Goal: Information Seeking & Learning: Learn about a topic

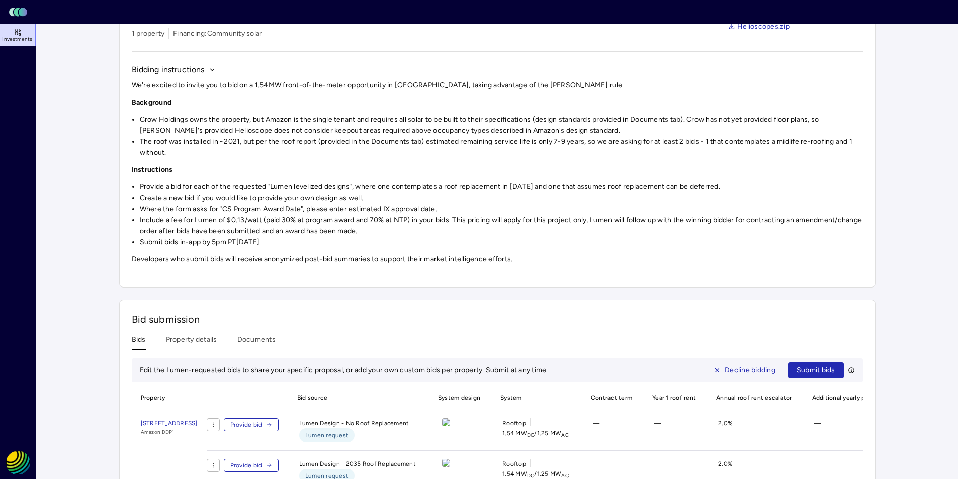
scroll to position [141, 0]
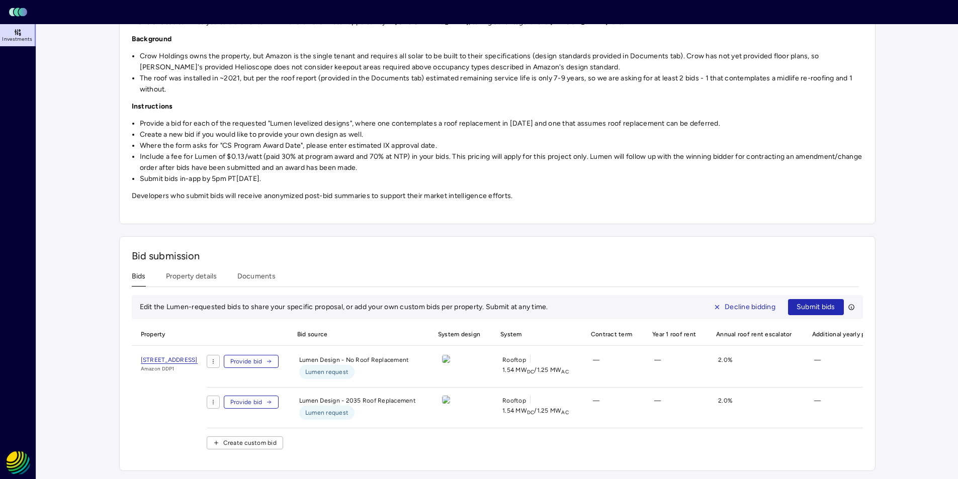
click at [193, 274] on div "Investments Crow Holdings - Amazon DDP1 - PA FTM Crow Holdings - Amazon DDP1 - …" at bounding box center [497, 186] width 756 height 570
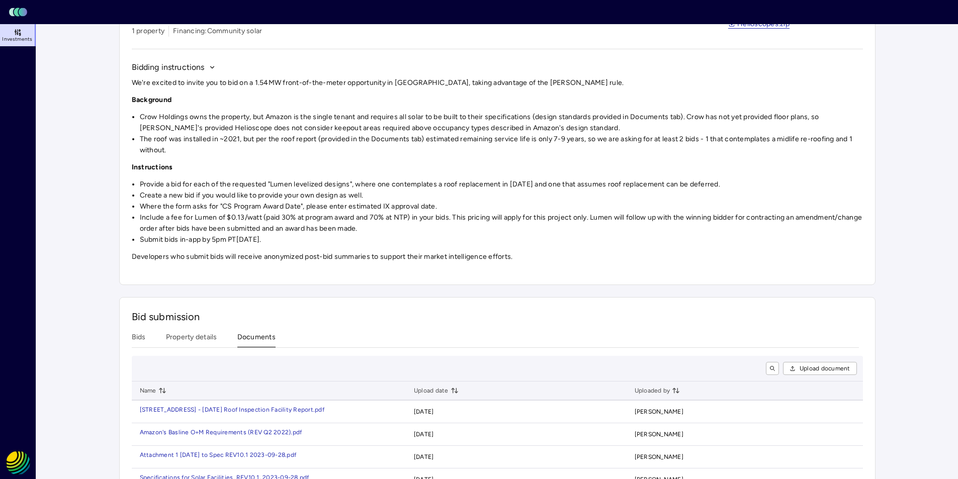
click at [254, 339] on button "Documents" at bounding box center [256, 340] width 38 height 16
click at [203, 338] on button "Property details" at bounding box center [191, 340] width 51 height 16
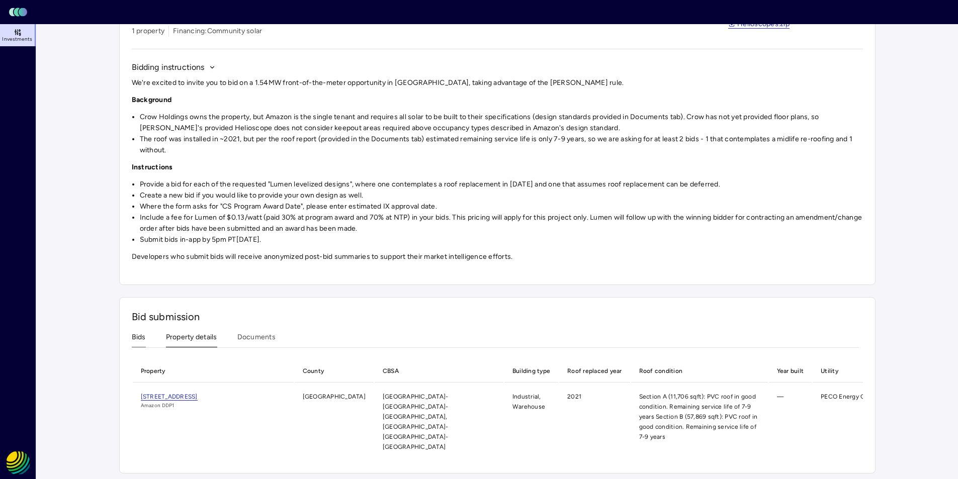
click at [136, 339] on button "Bids" at bounding box center [139, 340] width 14 height 16
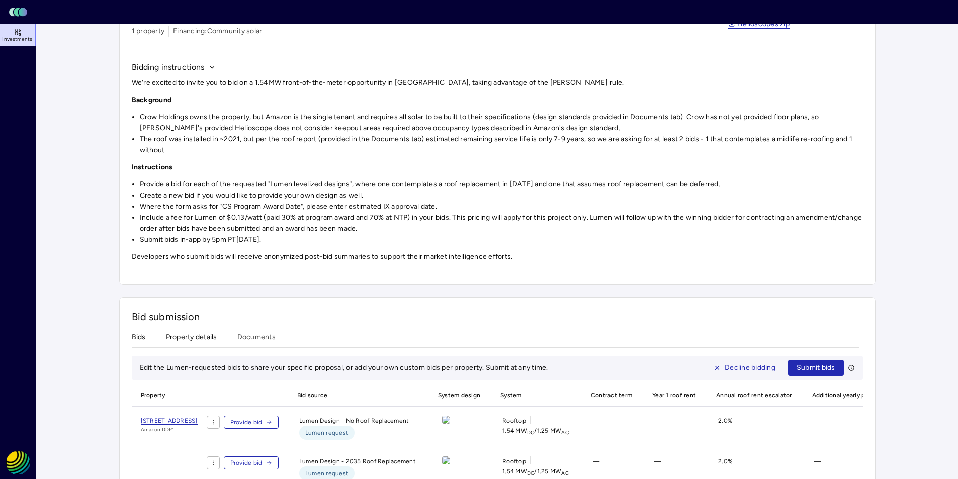
click at [183, 338] on button "Property details" at bounding box center [191, 340] width 51 height 16
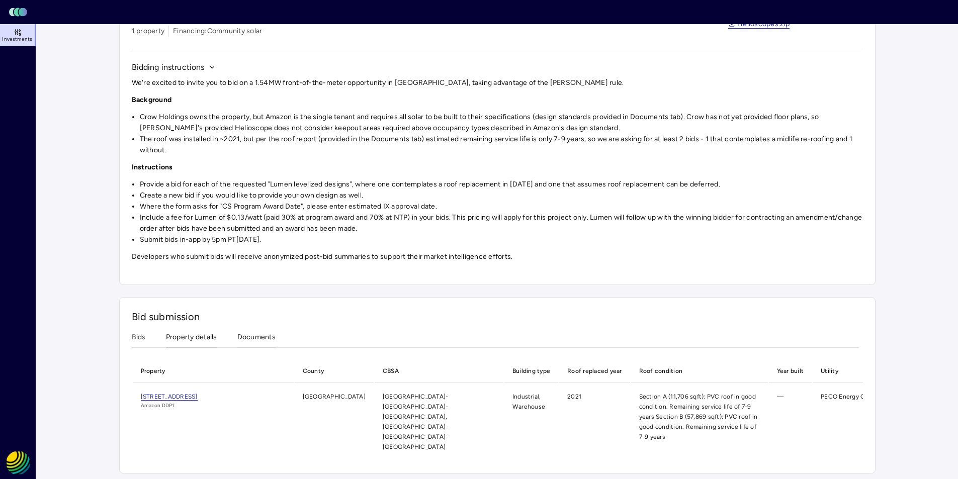
click at [242, 337] on button "Documents" at bounding box center [256, 340] width 38 height 16
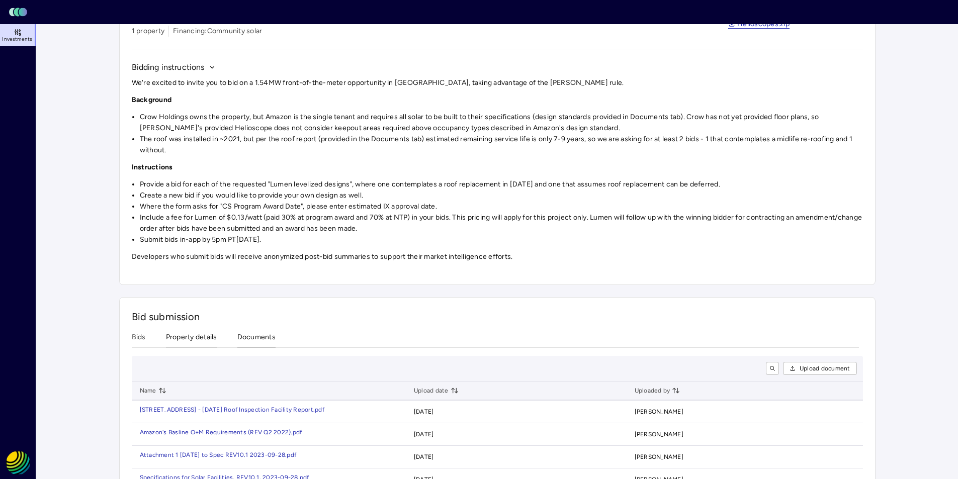
click at [206, 337] on button "Property details" at bounding box center [191, 340] width 51 height 16
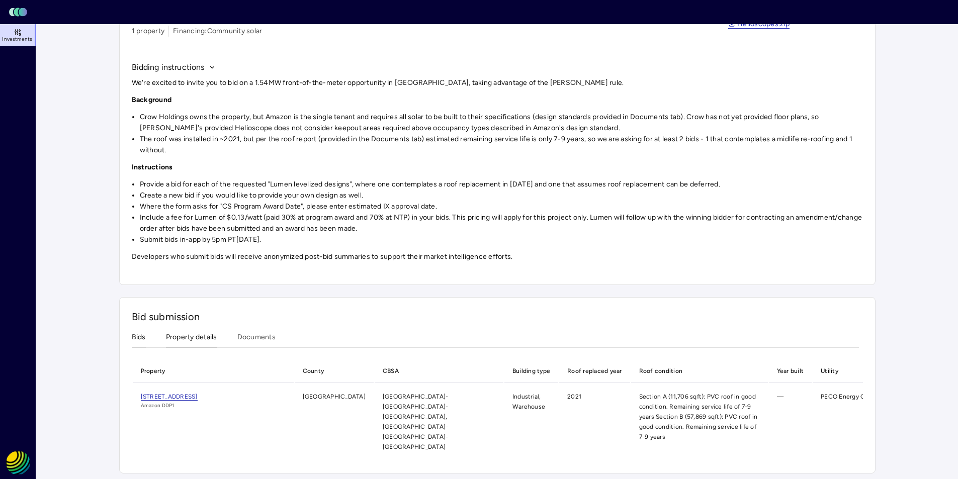
click at [144, 337] on button "Bids" at bounding box center [139, 340] width 14 height 16
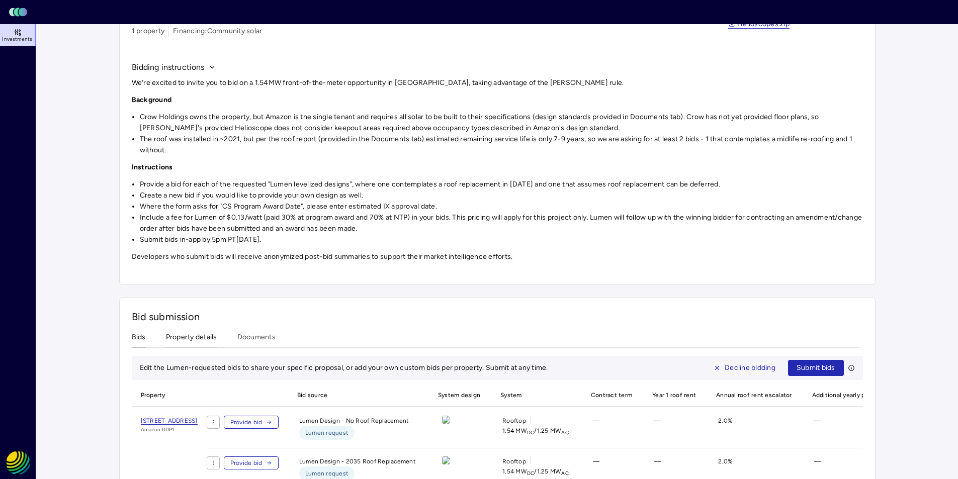
click at [190, 339] on button "Property details" at bounding box center [191, 340] width 51 height 16
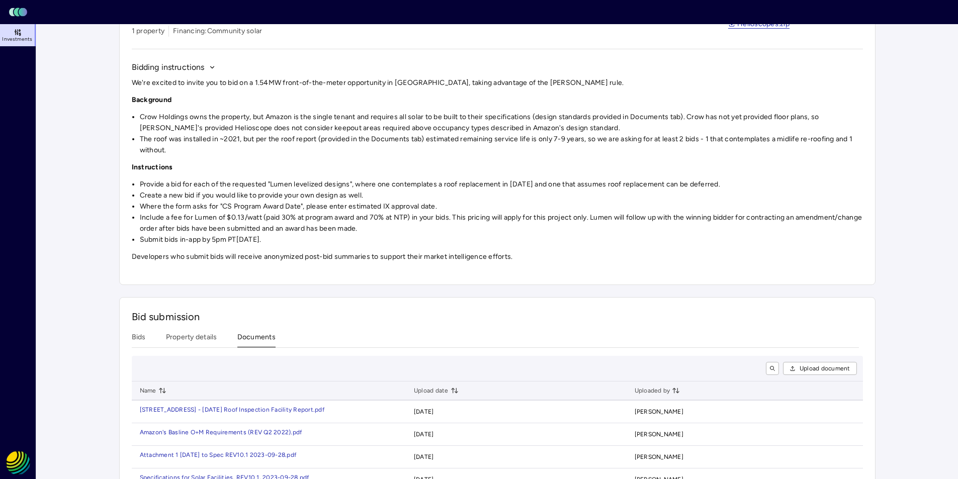
click at [259, 338] on button "Documents" at bounding box center [256, 340] width 38 height 16
click at [210, 338] on button "Property details" at bounding box center [191, 340] width 51 height 16
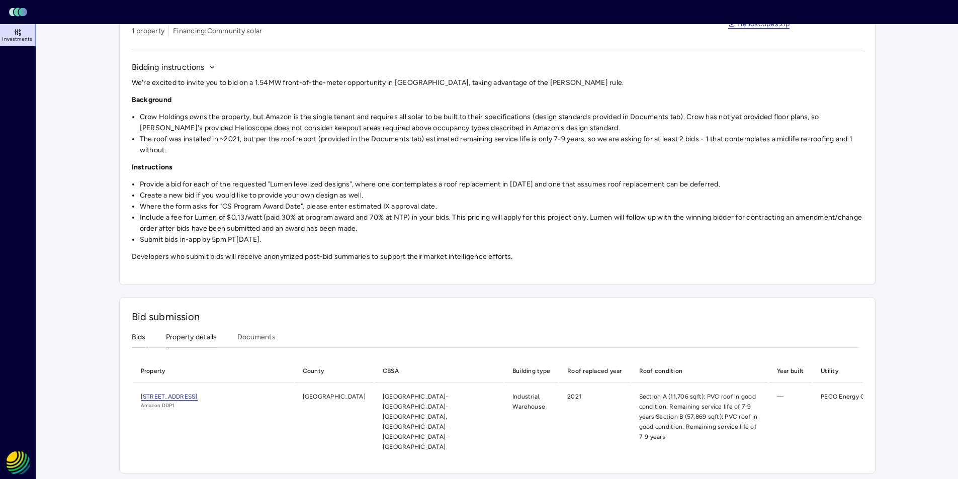
click at [140, 337] on button "Bids" at bounding box center [139, 340] width 14 height 16
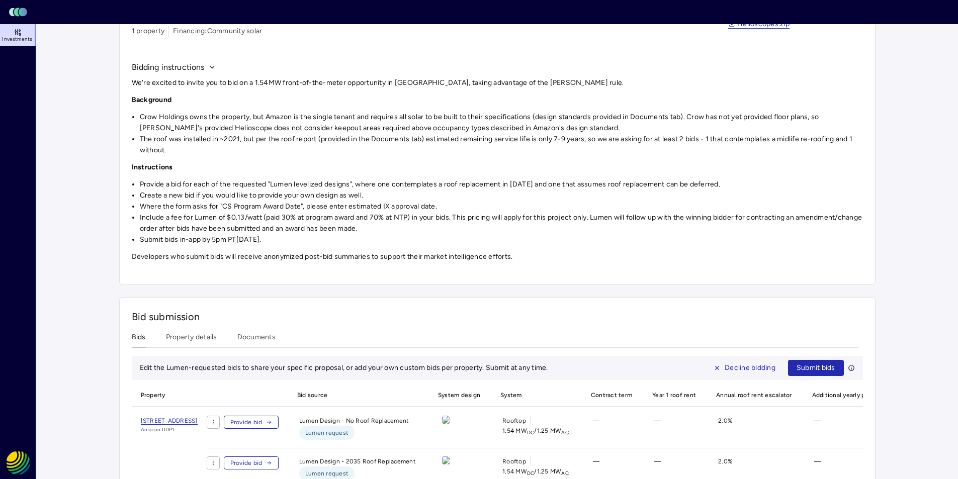
click at [222, 345] on div "Bids Property details Documents" at bounding box center [495, 340] width 727 height 16
click at [263, 333] on button "Documents" at bounding box center [256, 340] width 38 height 16
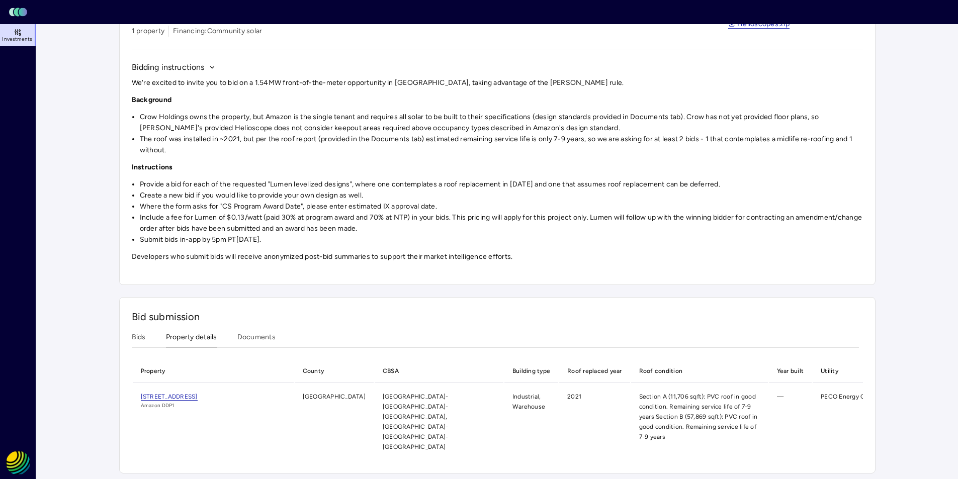
click at [214, 335] on button "Property details" at bounding box center [191, 340] width 51 height 16
click at [139, 337] on button "Bids" at bounding box center [139, 340] width 14 height 16
click at [189, 337] on button "Property details" at bounding box center [191, 340] width 51 height 16
click at [250, 336] on button "Documents" at bounding box center [256, 340] width 38 height 16
click at [199, 337] on button "Property details" at bounding box center [191, 340] width 51 height 16
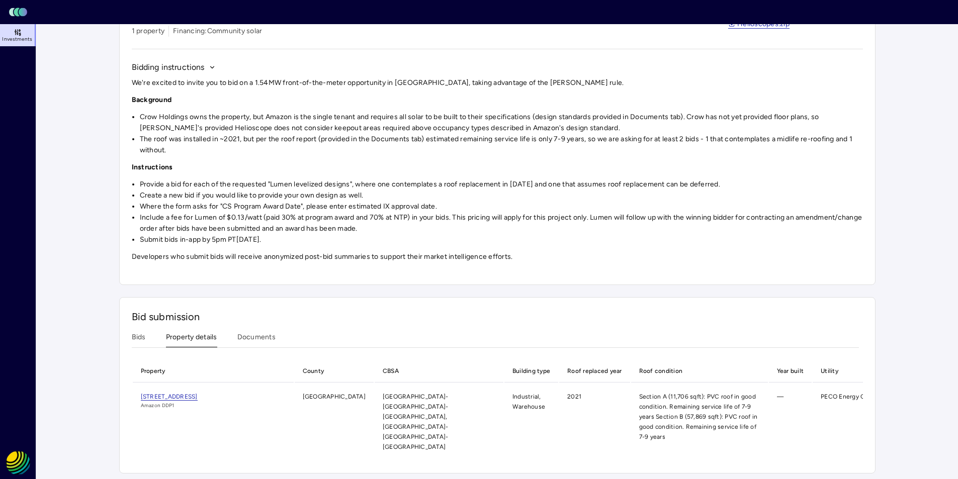
click at [146, 337] on div "Bids Property details Documents" at bounding box center [495, 340] width 727 height 16
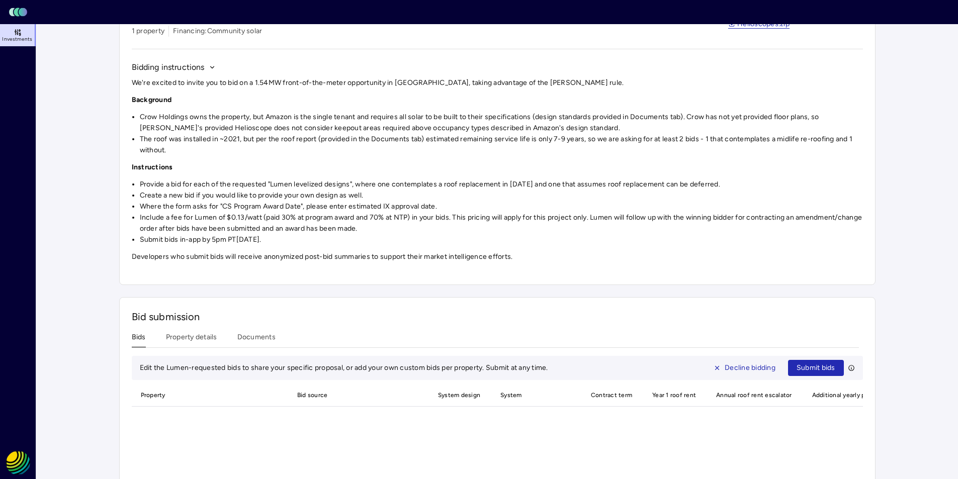
click at [135, 335] on button "Bids" at bounding box center [139, 340] width 14 height 16
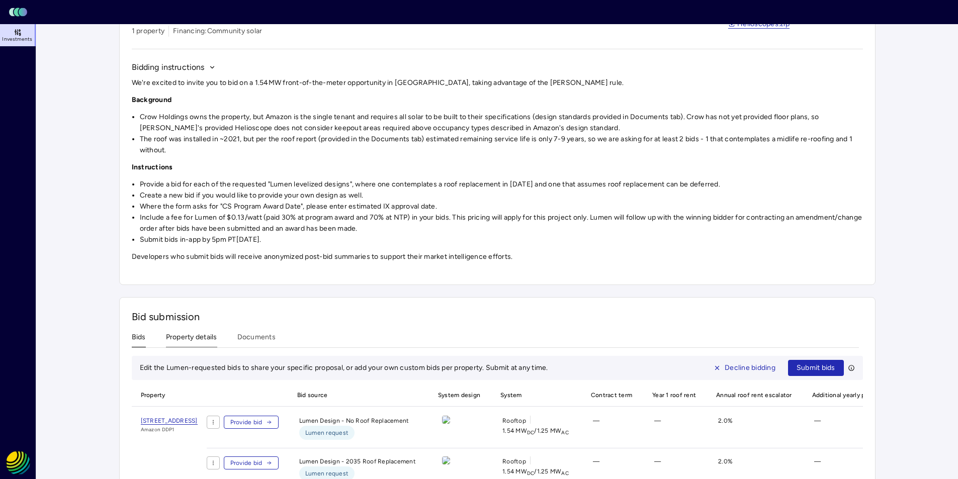
click at [192, 338] on button "Property details" at bounding box center [191, 340] width 51 height 16
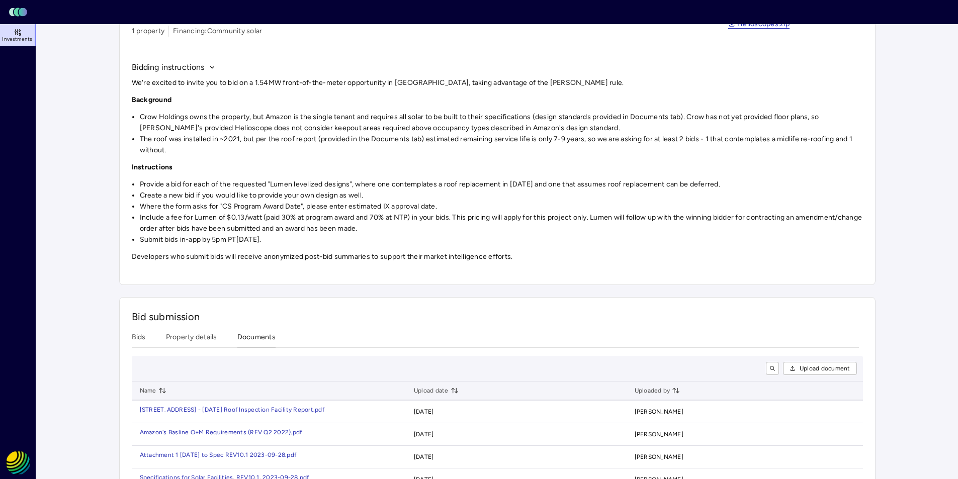
click at [245, 336] on button "Documents" at bounding box center [256, 340] width 38 height 16
click at [203, 336] on button "Property details" at bounding box center [191, 340] width 51 height 16
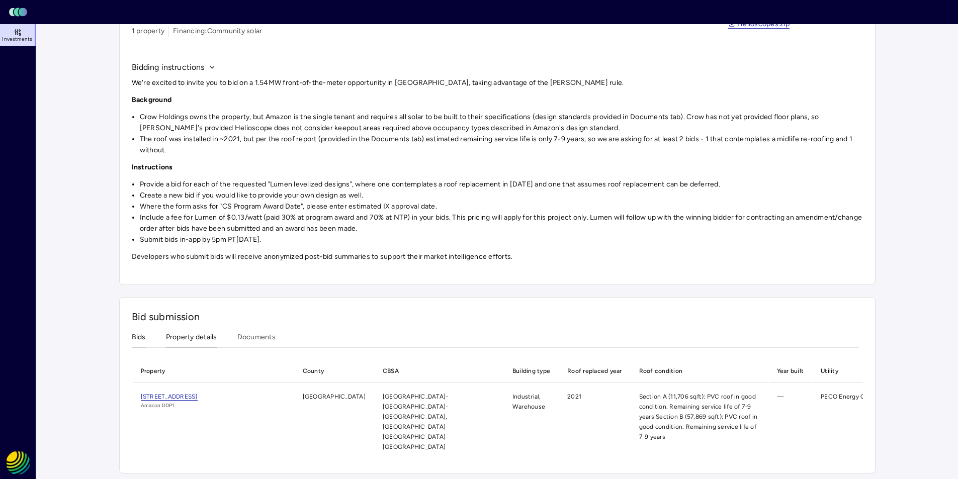
click at [140, 333] on button "Bids" at bounding box center [139, 340] width 14 height 16
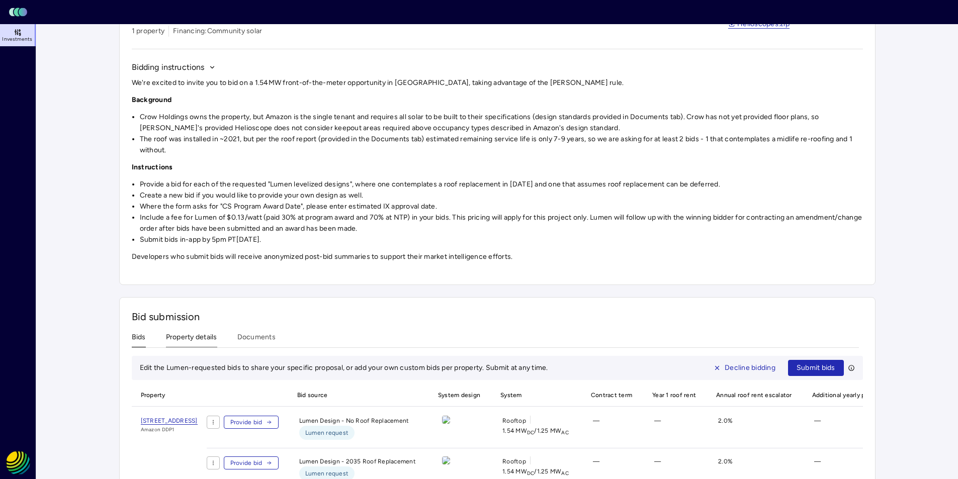
click at [191, 338] on button "Property details" at bounding box center [191, 340] width 51 height 16
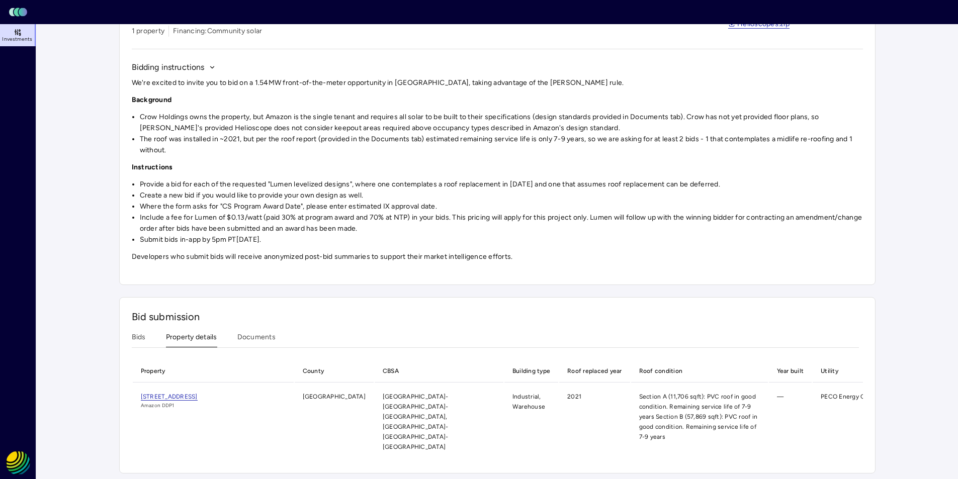
drag, startPoint x: 238, startPoint y: 333, endPoint x: 226, endPoint y: 332, distance: 12.6
click at [235, 332] on div "Bids Property details Documents" at bounding box center [495, 340] width 727 height 16
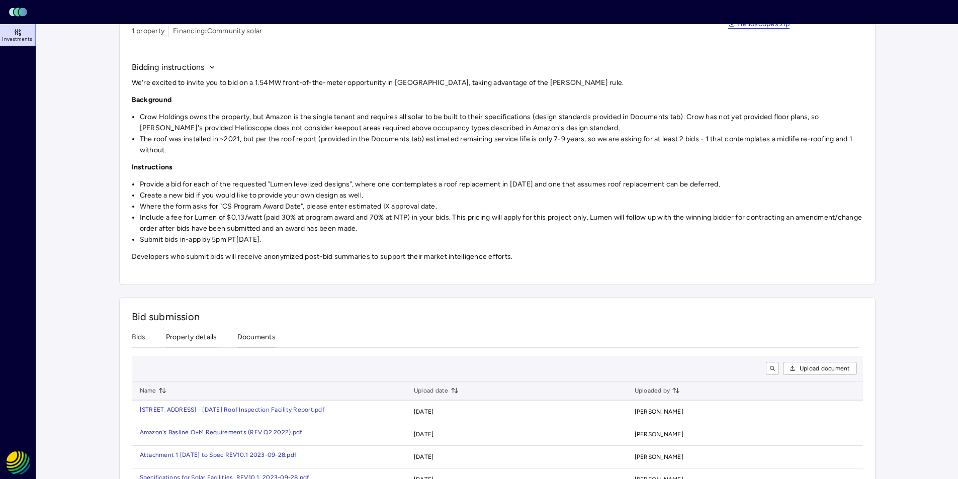
click at [198, 334] on button "Property details" at bounding box center [191, 340] width 51 height 16
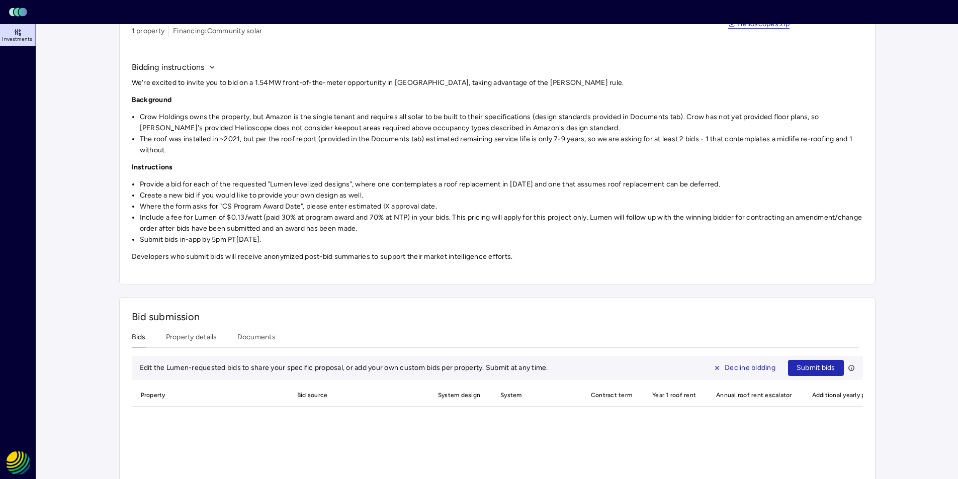
click at [138, 336] on button "Bids" at bounding box center [139, 340] width 14 height 16
click at [199, 336] on button "Property details" at bounding box center [191, 340] width 51 height 16
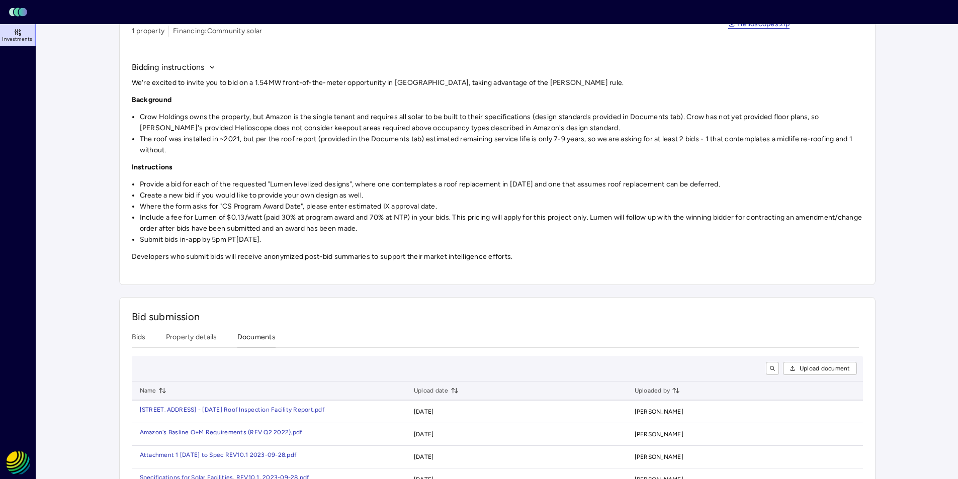
click at [243, 334] on button "Documents" at bounding box center [256, 340] width 38 height 16
click at [201, 336] on button "Property details" at bounding box center [191, 340] width 51 height 16
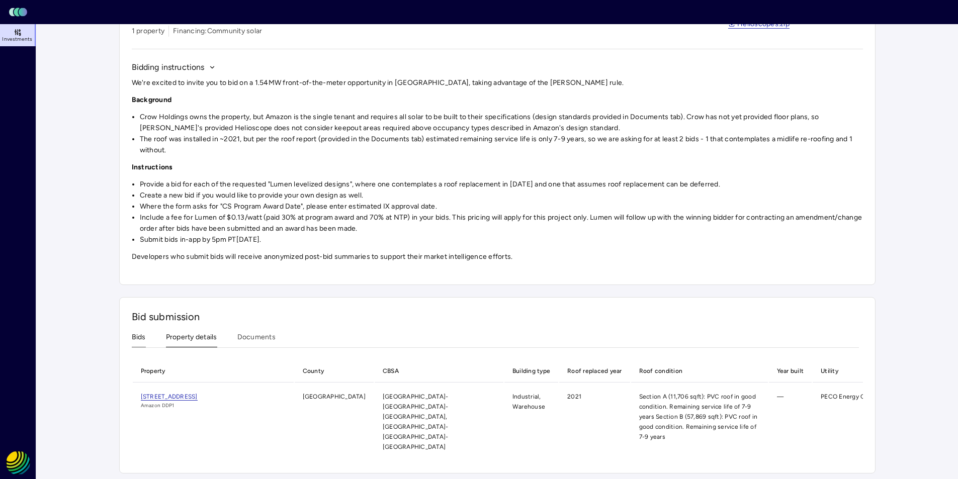
click at [140, 336] on button "Bids" at bounding box center [139, 340] width 14 height 16
click at [185, 337] on button "Property details" at bounding box center [191, 340] width 51 height 16
click at [250, 337] on button "Documents" at bounding box center [256, 340] width 38 height 16
click at [200, 337] on button "Property details" at bounding box center [191, 340] width 51 height 16
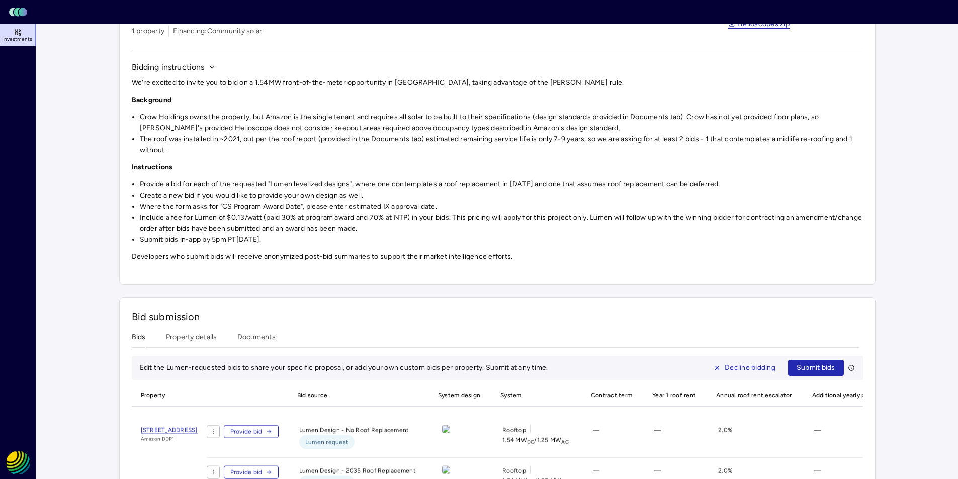
click at [139, 334] on button "Bids" at bounding box center [139, 340] width 14 height 16
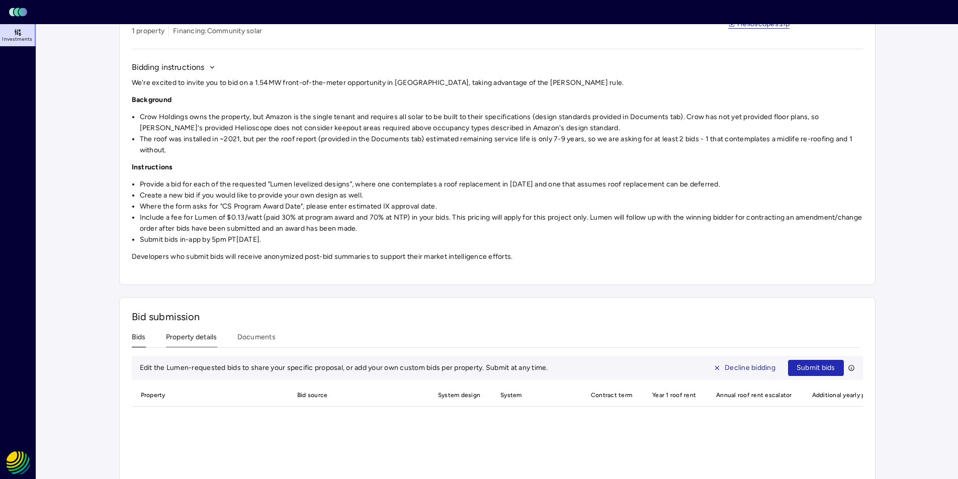
click at [204, 334] on button "Property details" at bounding box center [191, 340] width 51 height 16
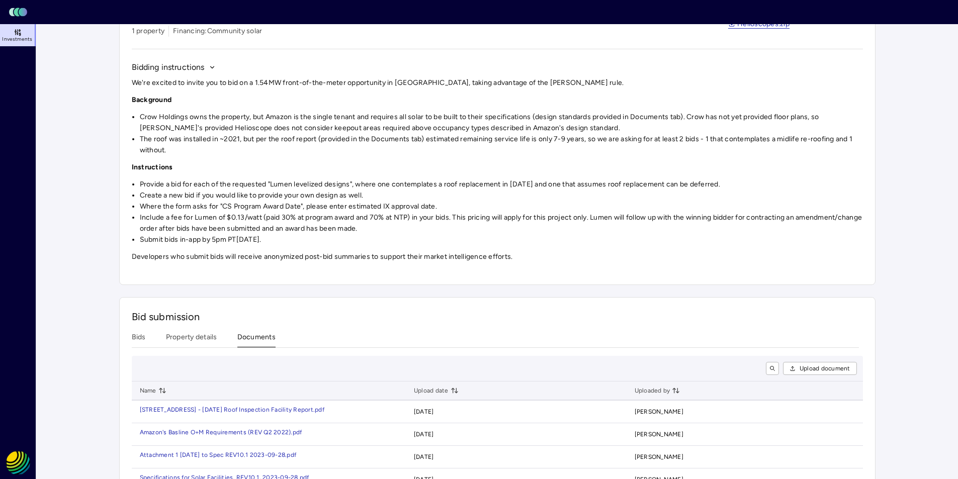
click at [242, 333] on button "Documents" at bounding box center [256, 340] width 38 height 16
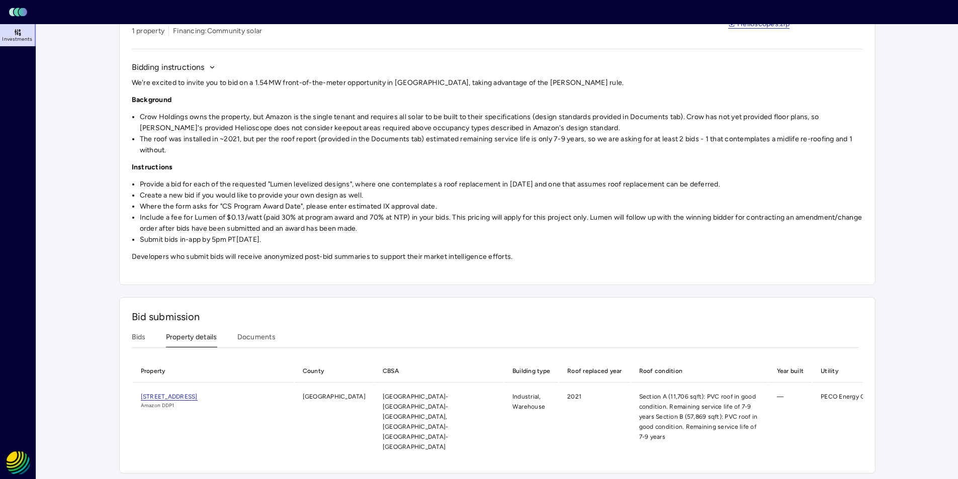
click at [196, 338] on button "Property details" at bounding box center [191, 340] width 51 height 16
click at [141, 338] on button "Bids" at bounding box center [139, 340] width 14 height 16
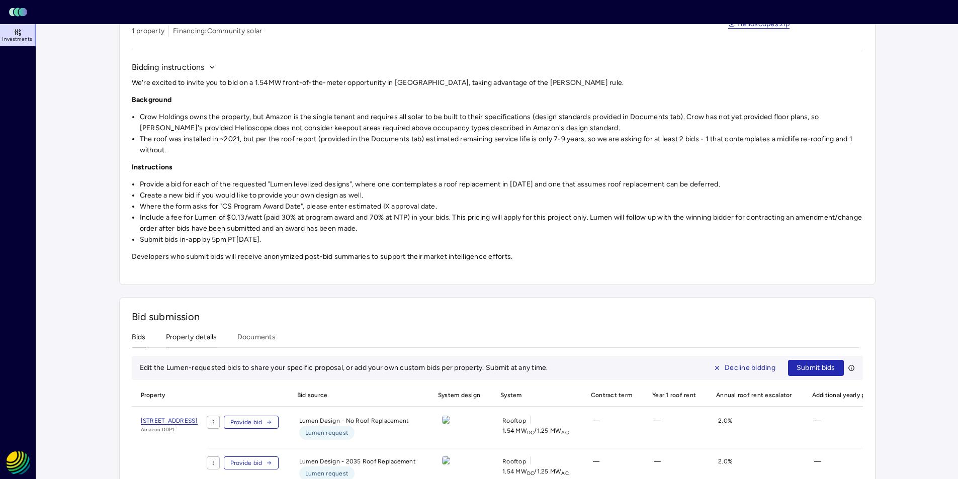
click at [200, 338] on button "Property details" at bounding box center [191, 340] width 51 height 16
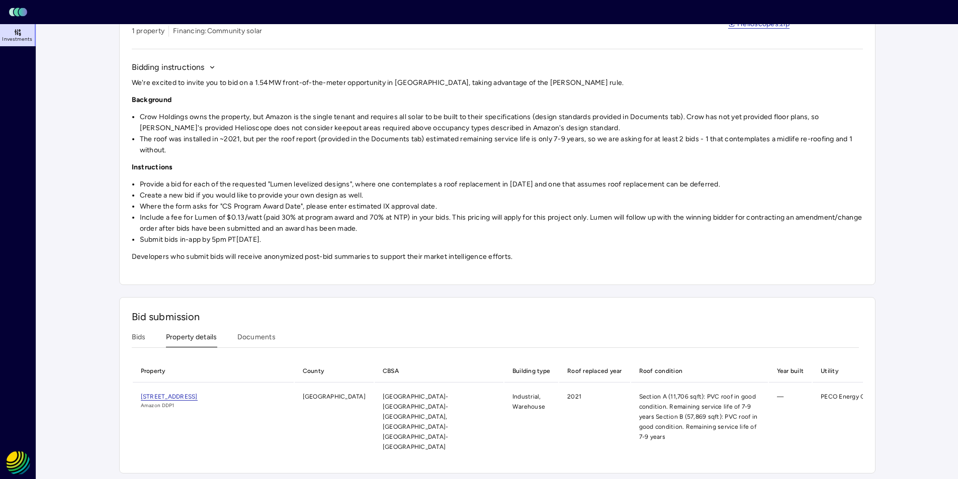
click at [279, 340] on div "Bids Property details Documents" at bounding box center [495, 340] width 727 height 16
click at [133, 338] on button "Bids" at bounding box center [139, 340] width 14 height 16
